Goal: Use online tool/utility: Utilize a website feature to perform a specific function

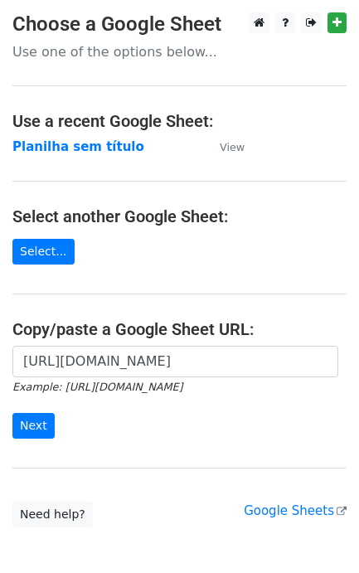
scroll to position [0, 365]
type input "[URL][DOMAIN_NAME]"
click at [51, 432] on input "Next" at bounding box center [33, 426] width 42 height 26
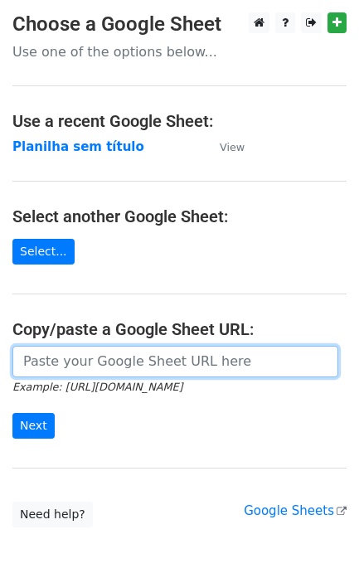
click at [99, 358] on input "url" at bounding box center [175, 362] width 326 height 32
paste input "[URL][DOMAIN_NAME]"
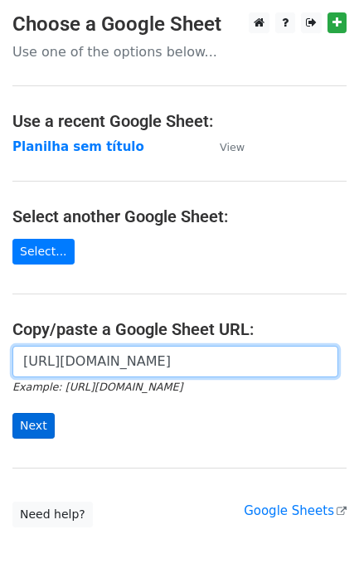
scroll to position [0, 365]
type input "https://docs.google.com/spreadsheets/d/11dGfEbGc57YceTrmeJPNe1kg2RUhHsyv8kR8EpL…"
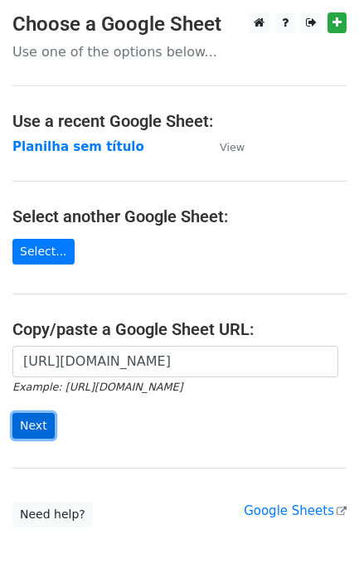
click at [29, 427] on input "Next" at bounding box center [33, 426] width 42 height 26
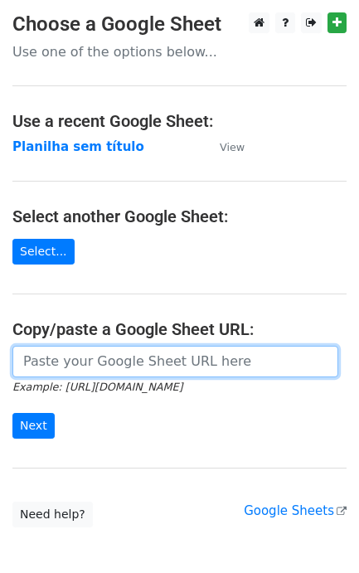
click at [130, 357] on input "url" at bounding box center [175, 362] width 326 height 32
paste input "https://docs.google.com/spreadsheets/d/11dGfEbGc57YceTrmeJPNe1kg2RUhHsyv8kR8EpL…"
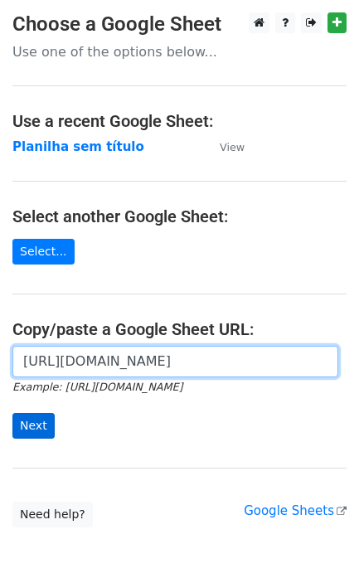
scroll to position [0, 365]
type input "https://docs.google.com/spreadsheets/d/11dGfEbGc57YceTrmeJPNe1kg2RUhHsyv8kR8EpL…"
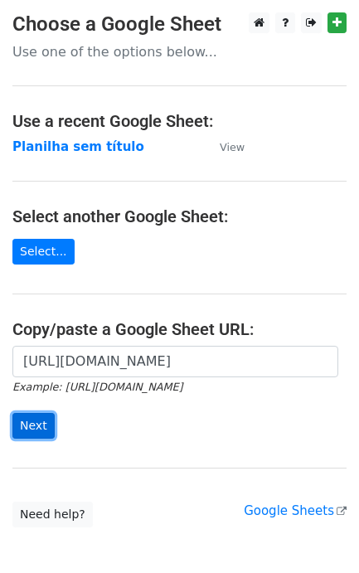
click at [35, 420] on input "Next" at bounding box center [33, 426] width 42 height 26
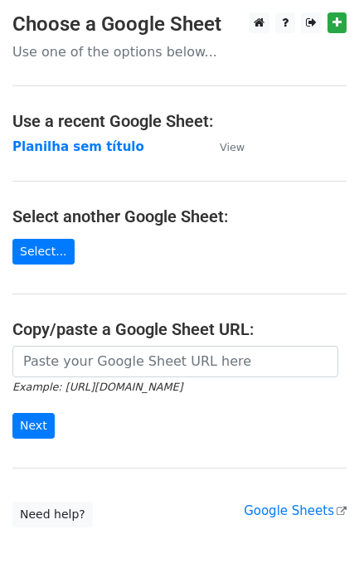
click at [44, 379] on form "Example: [URL][DOMAIN_NAME] Next" at bounding box center [179, 392] width 334 height 93
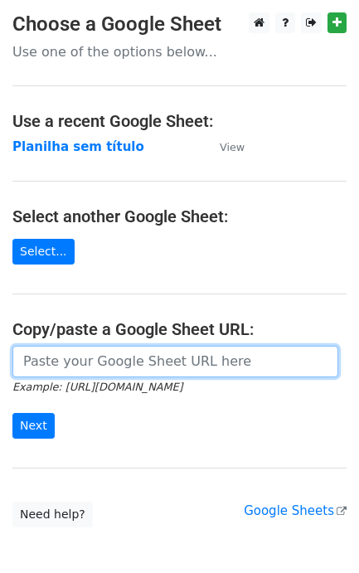
click at [55, 366] on input "url" at bounding box center [175, 362] width 326 height 32
paste input "[URL][DOMAIN_NAME]"
type input "https://docs.google.com/spreadsheets/d/11dGfEbGc57YceTrmeJPNe1kg2RUhHsyv8kR8EpL…"
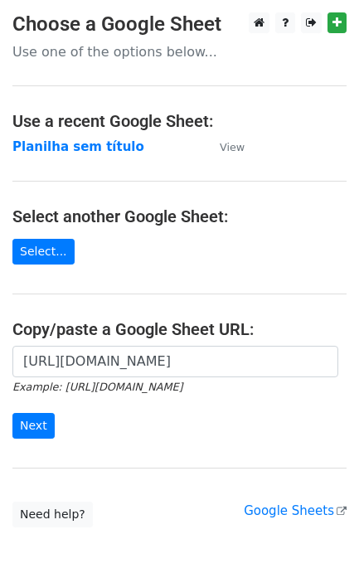
scroll to position [0, 0]
click at [46, 417] on input "Next" at bounding box center [33, 426] width 42 height 26
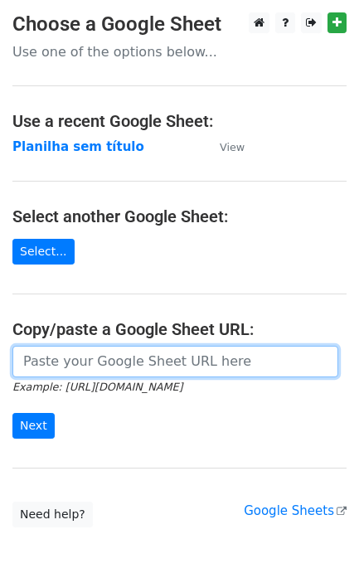
click at [48, 365] on input "url" at bounding box center [175, 362] width 326 height 32
paste input "[URL][DOMAIN_NAME]"
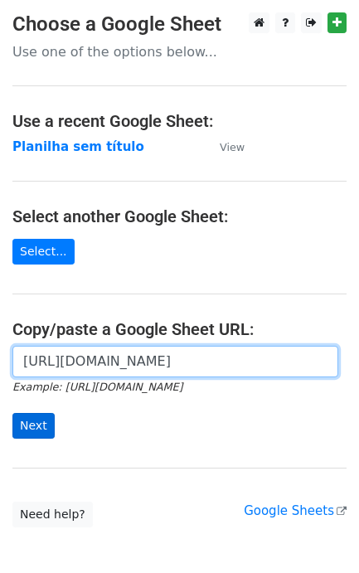
type input "[URL][DOMAIN_NAME]"
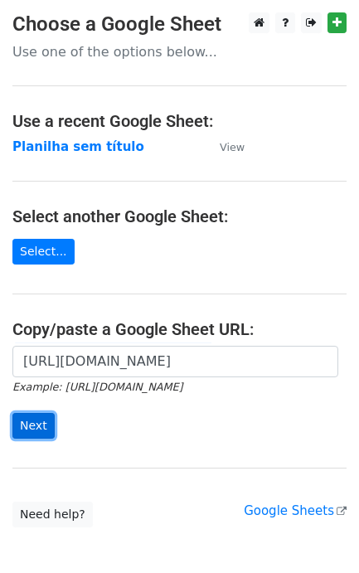
click at [37, 425] on input "Next" at bounding box center [33, 426] width 42 height 26
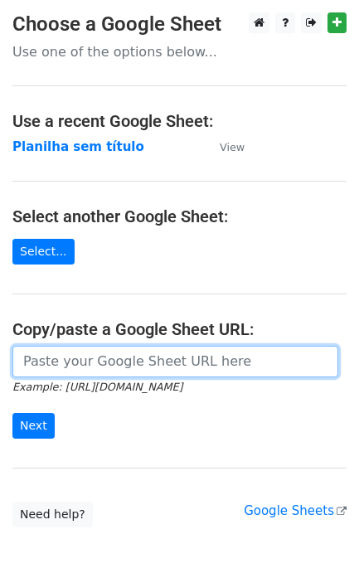
click at [85, 359] on input "url" at bounding box center [175, 362] width 326 height 32
paste input "[URL][DOMAIN_NAME]"
type input "[URL][DOMAIN_NAME]"
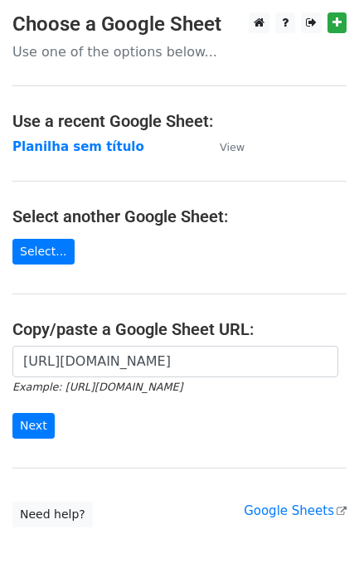
click at [33, 413] on form "https://docs.google.com/spreadsheets/d/11dGfEbGc57YceTrmeJPNe1kg2RUhHsyv8kR8EpL…" at bounding box center [179, 392] width 334 height 93
click at [30, 425] on input "Next" at bounding box center [33, 426] width 42 height 26
